Goal: Information Seeking & Learning: Learn about a topic

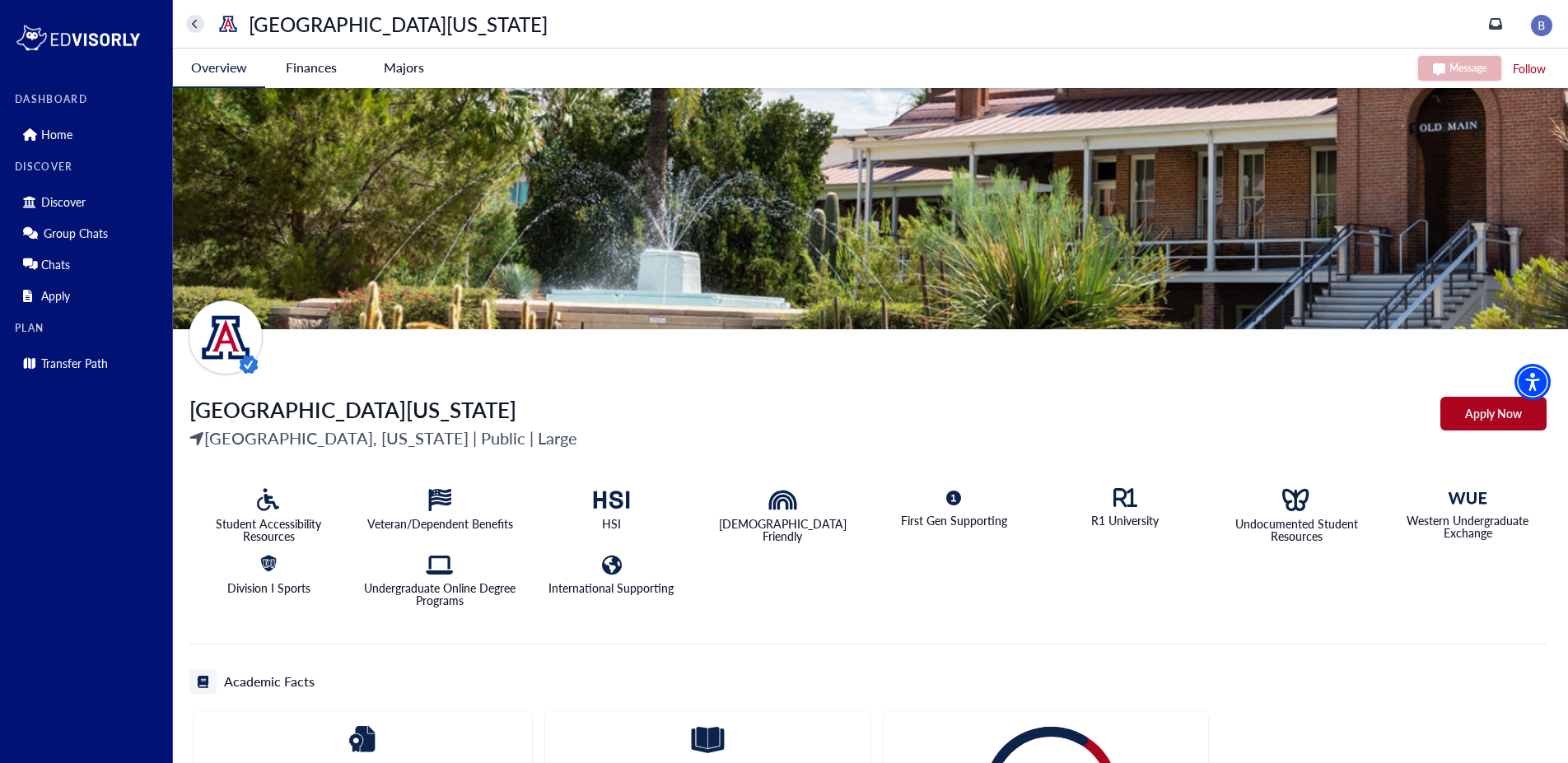
click at [335, 67] on Arizona-tag "Finances" at bounding box center [311, 67] width 92 height 38
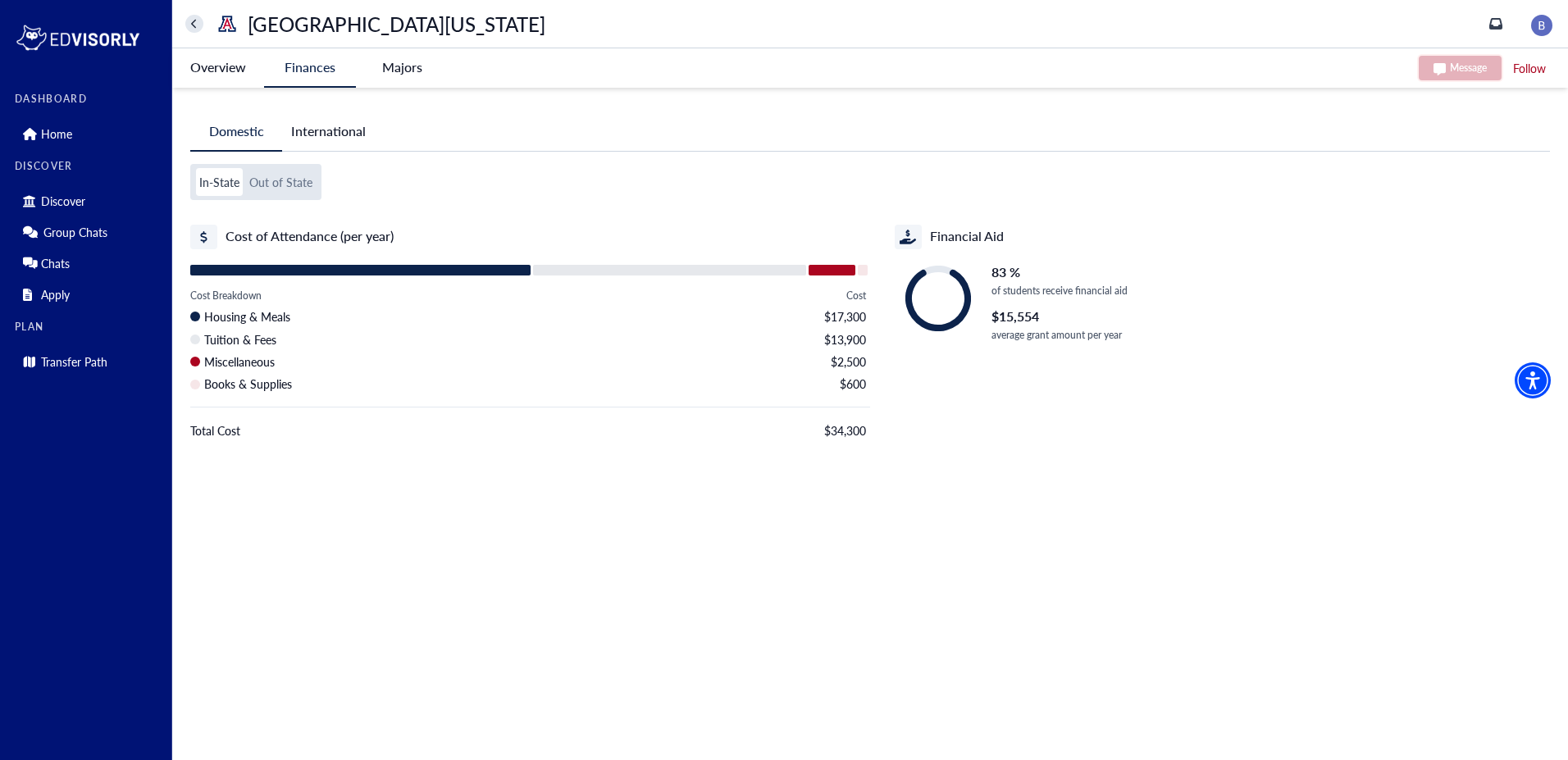
click at [412, 63] on -tag "Majors" at bounding box center [402, 67] width 92 height 38
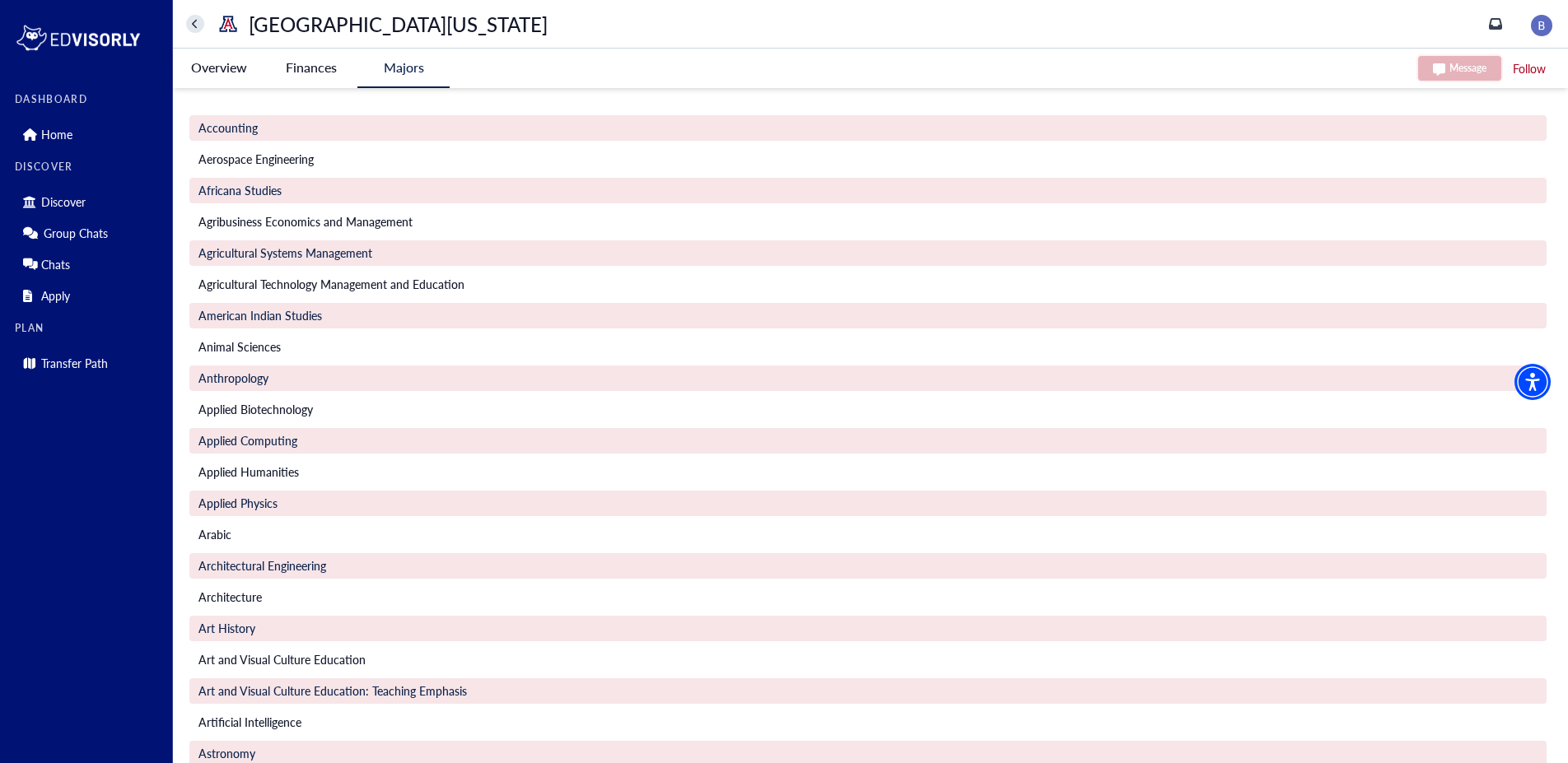
click at [322, 70] on Arizona-tag "Finances" at bounding box center [311, 67] width 92 height 38
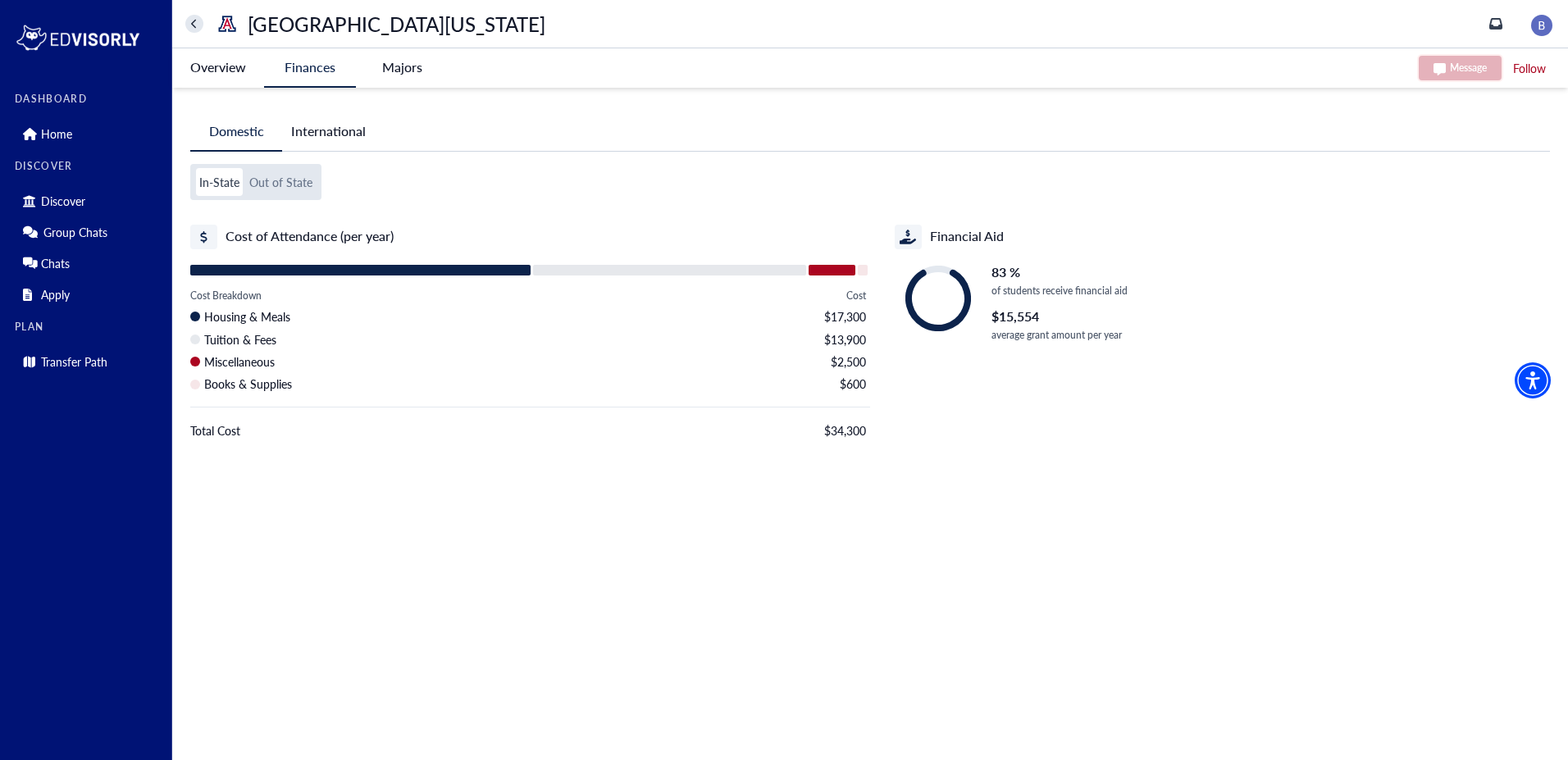
click at [218, 72] on Arizona-tag "Overview" at bounding box center [218, 67] width 92 height 38
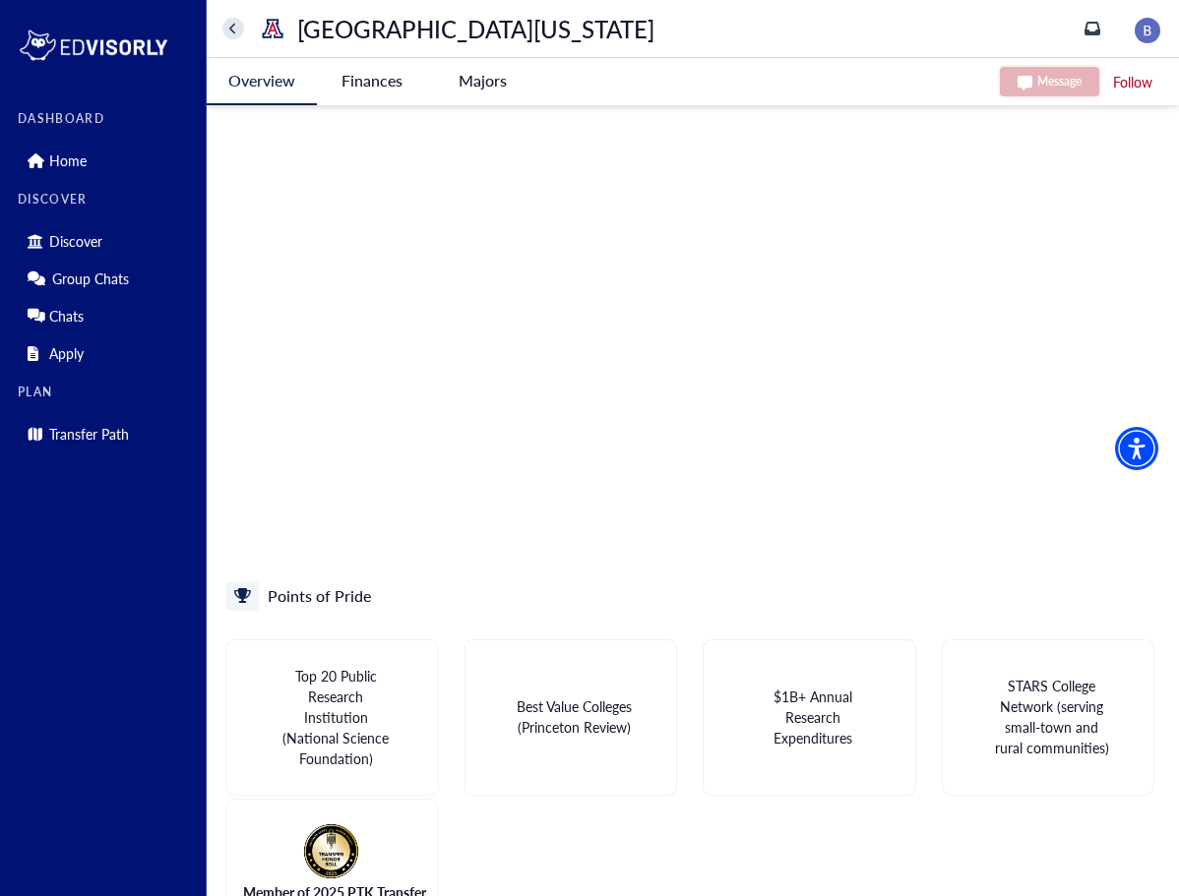
scroll to position [562, 0]
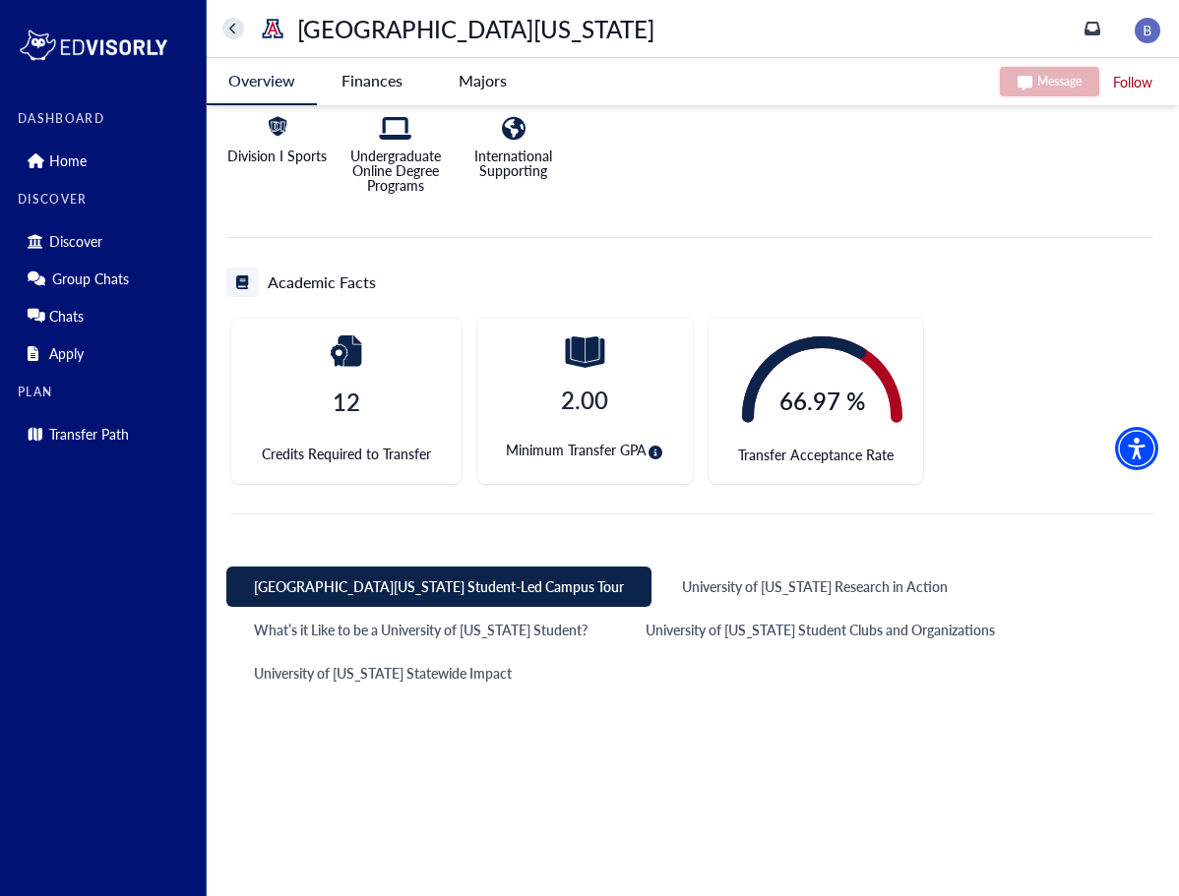
click at [363, 82] on Arizona-tag "Finances" at bounding box center [372, 80] width 110 height 45
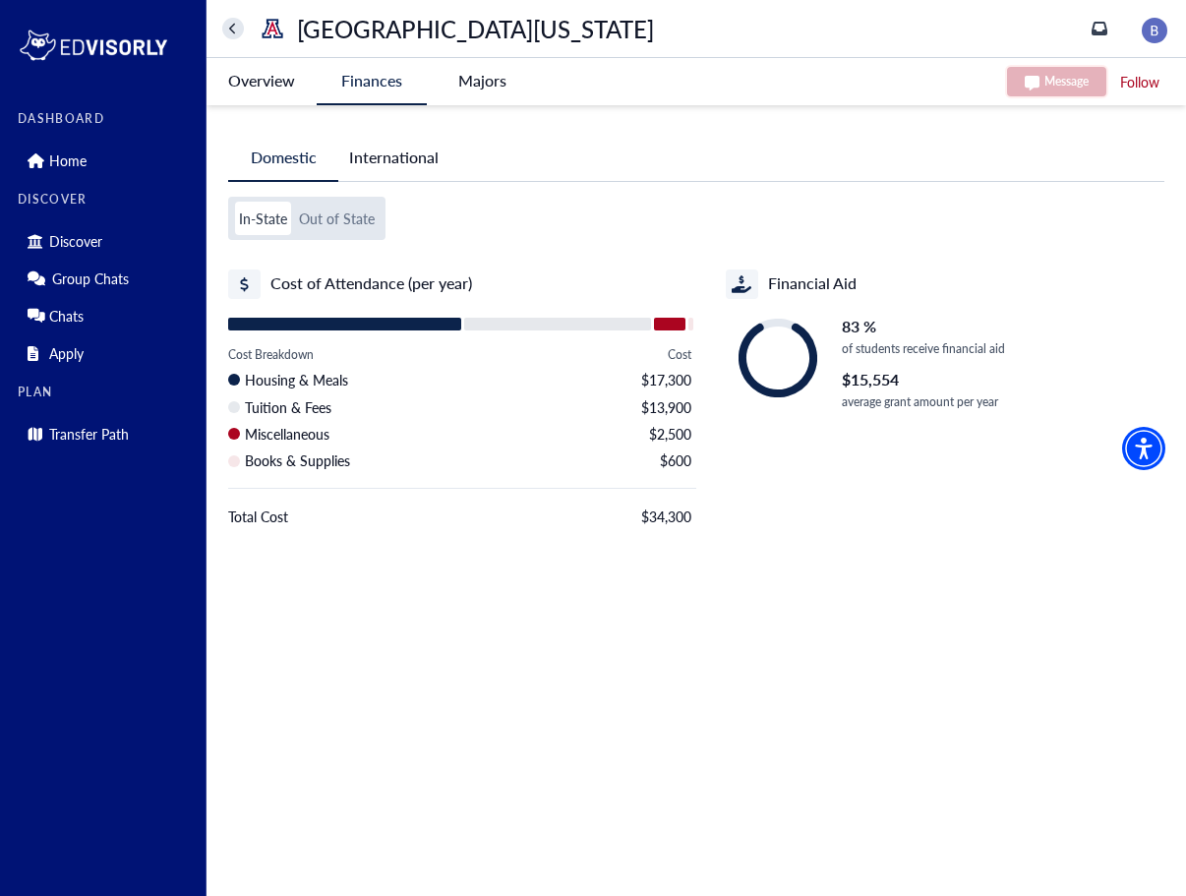
click at [487, 84] on -tag "Majors" at bounding box center [482, 80] width 110 height 45
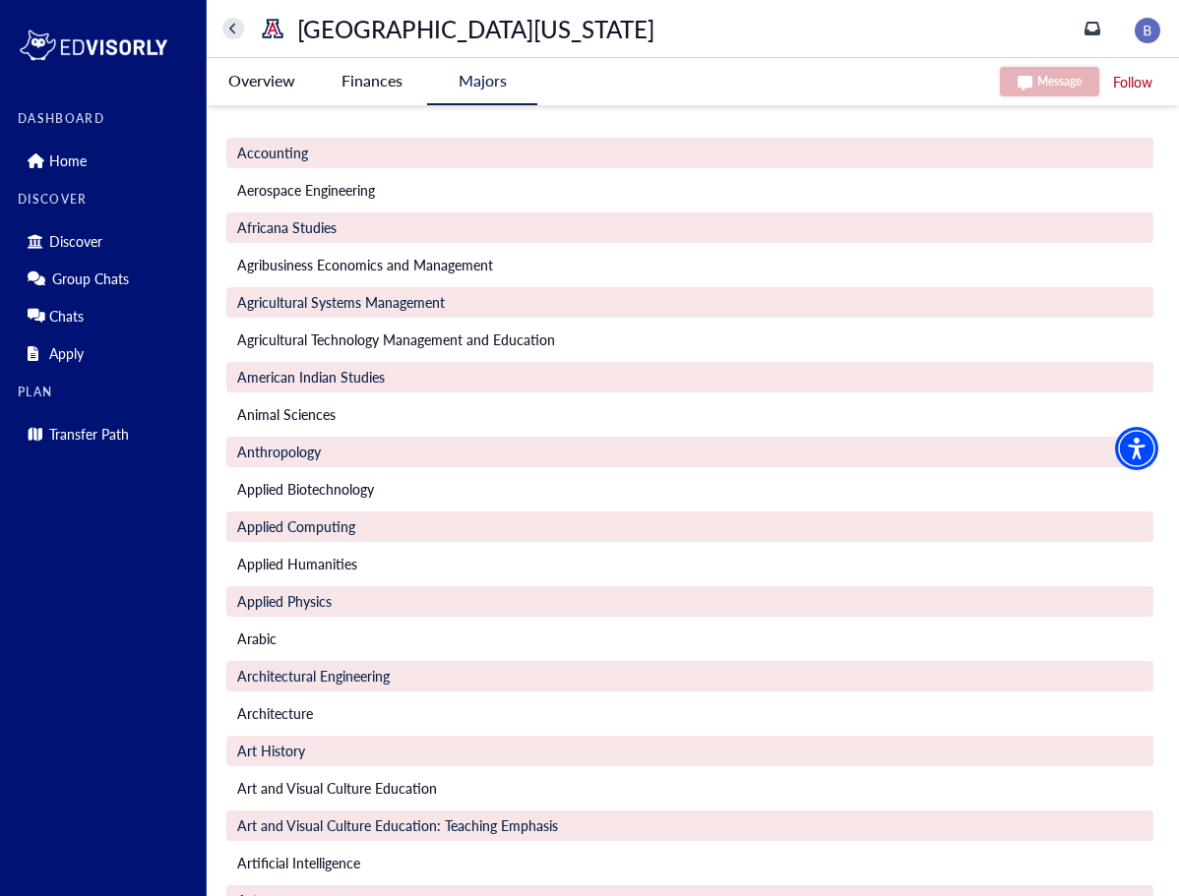
click at [370, 75] on Arizona-tag "Finances" at bounding box center [372, 80] width 110 height 45
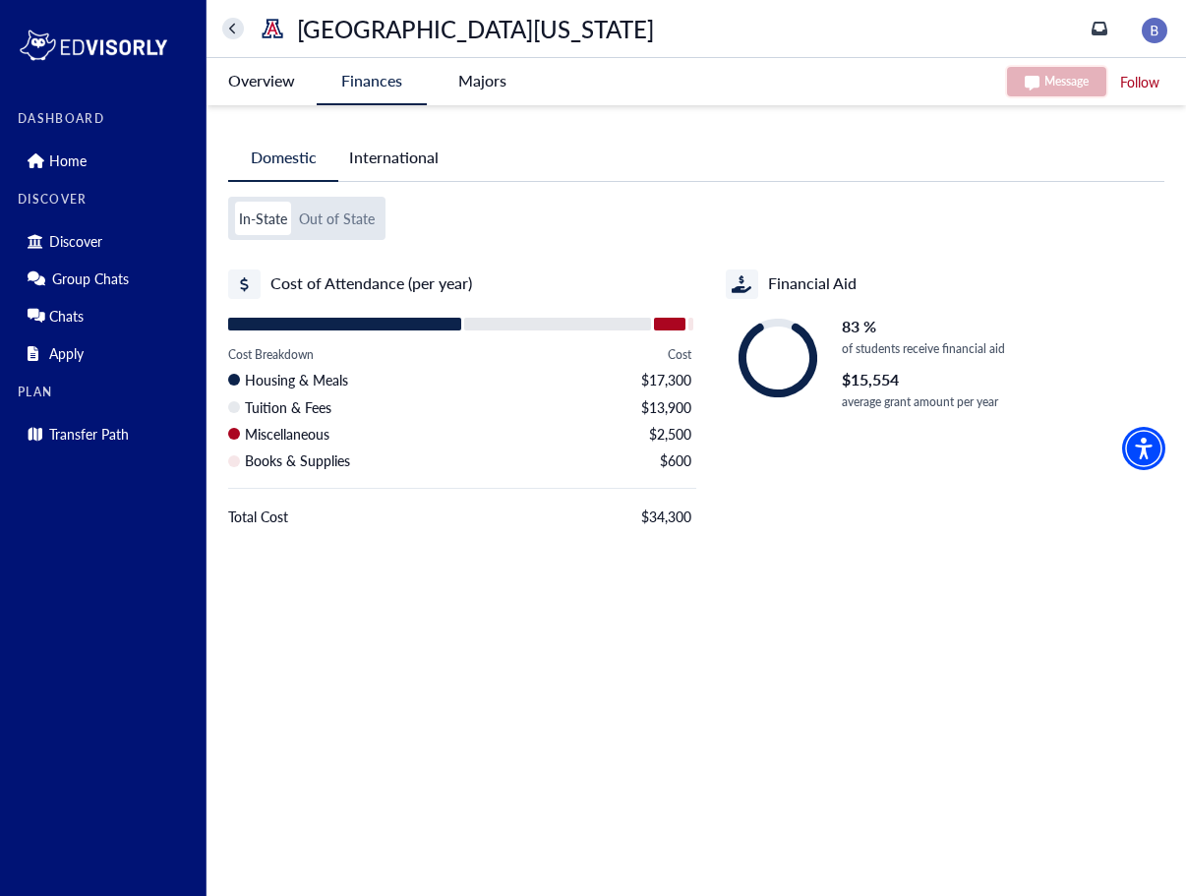
click at [269, 76] on Arizona-tag "Overview" at bounding box center [262, 80] width 110 height 45
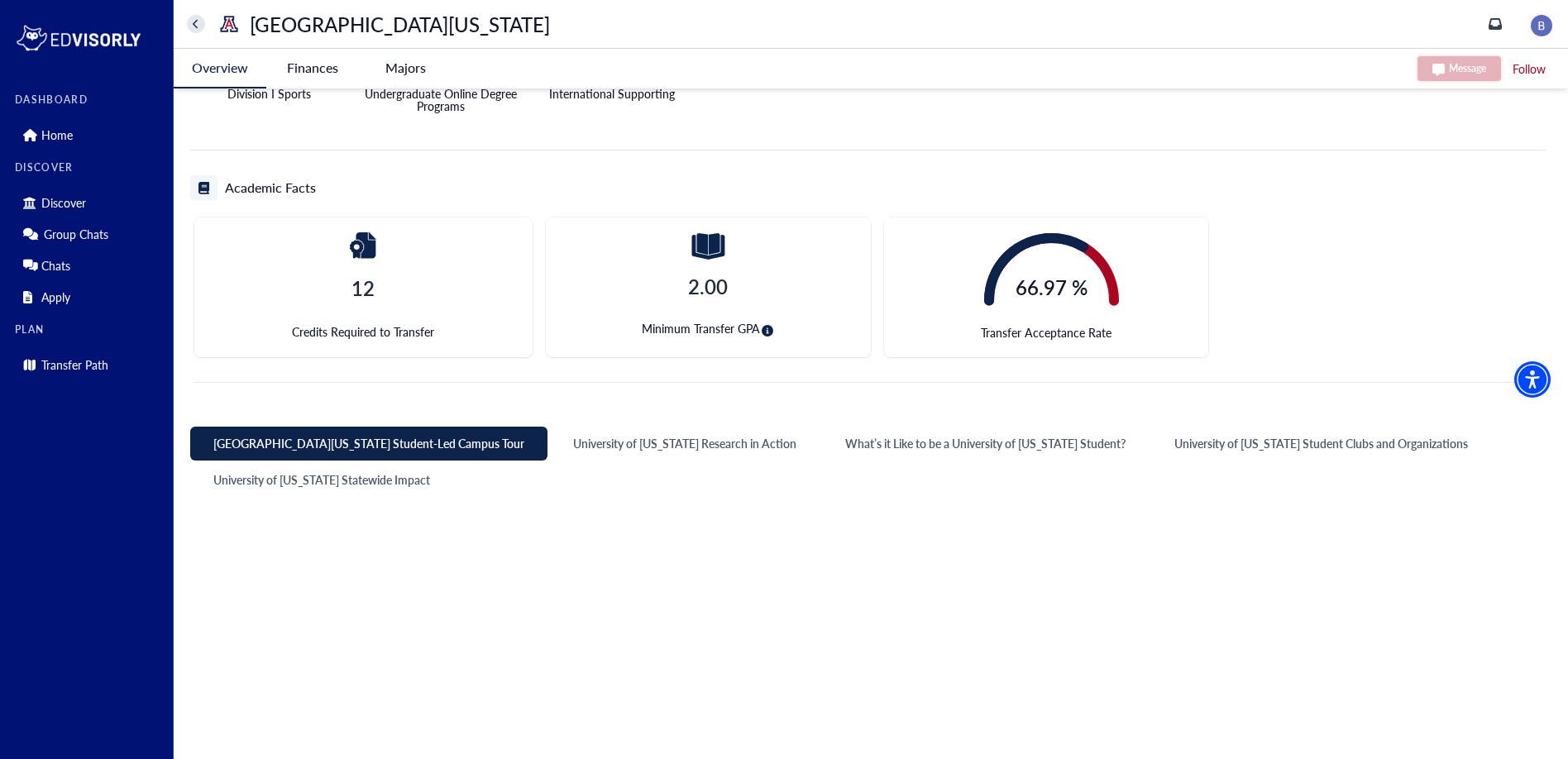
scroll to position [496, 0]
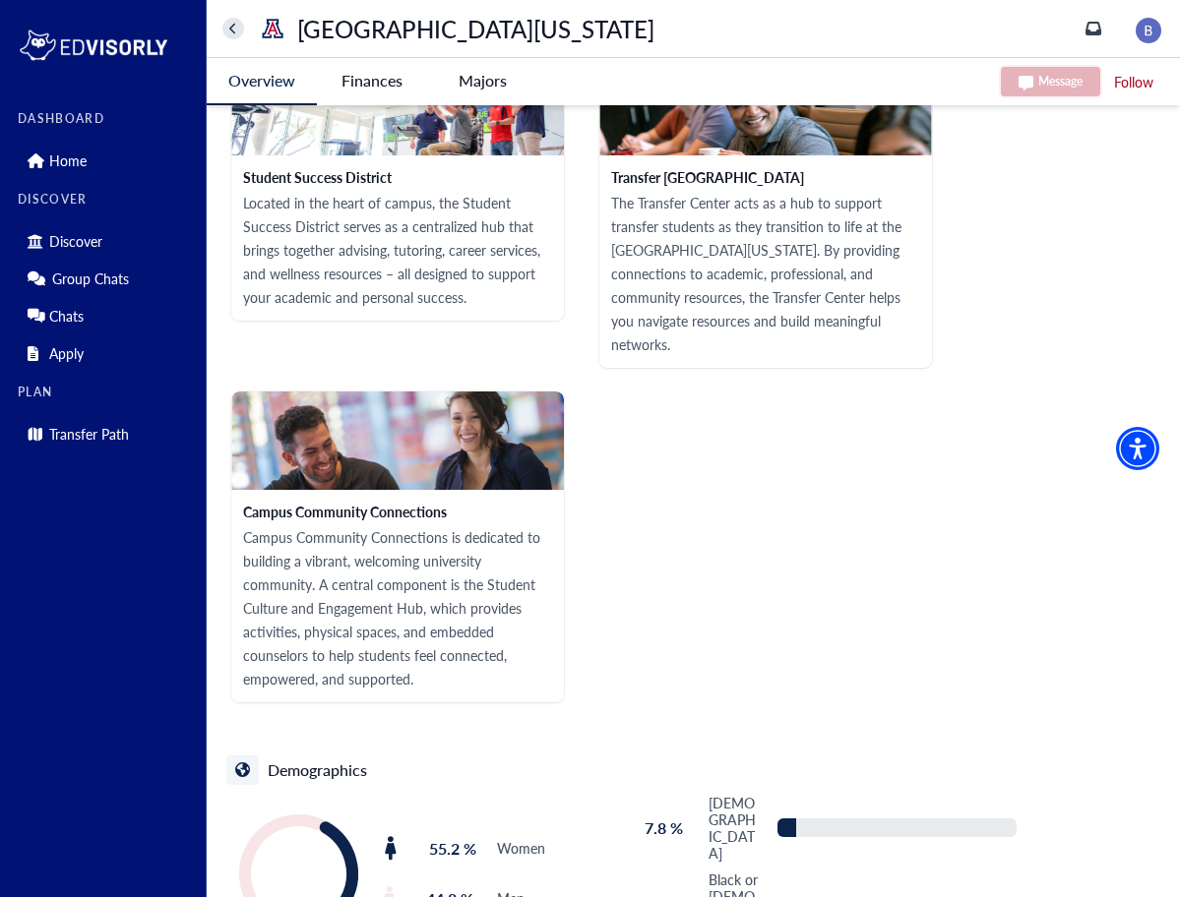
scroll to position [3142, 0]
